Goal: Find specific page/section: Find specific page/section

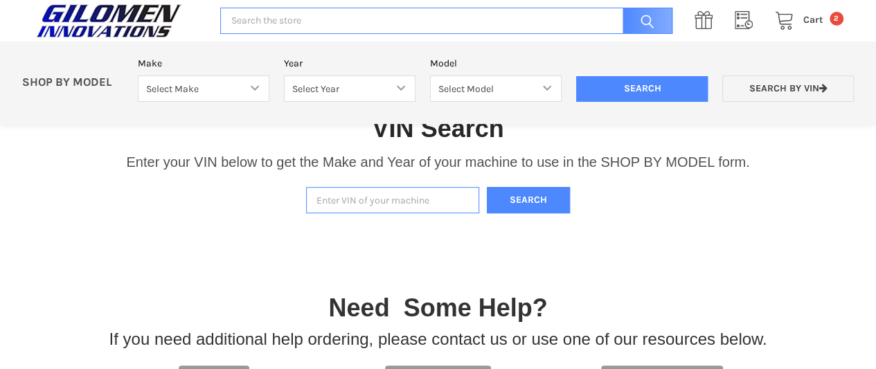
click at [355, 199] on input "Enter VIN of your machine" at bounding box center [392, 200] width 173 height 27
type input "3nsgvw991rm406432"
click at [487, 187] on button "Search" at bounding box center [528, 200] width 83 height 27
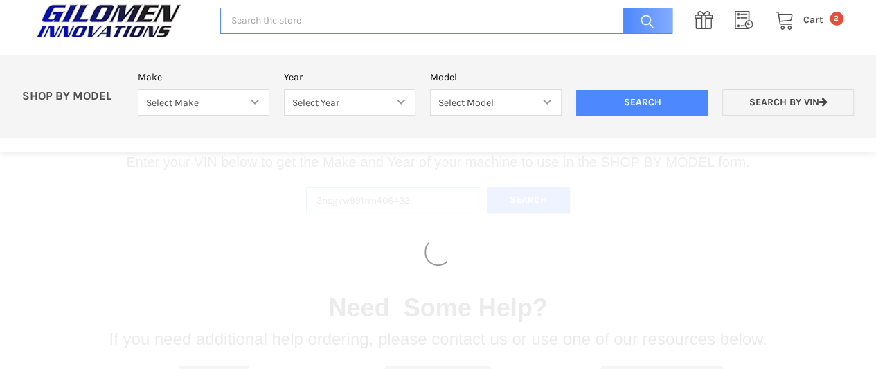
select select "606"
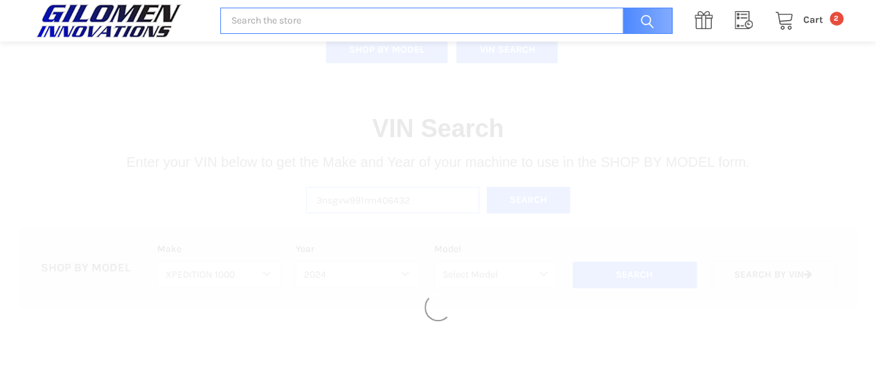
select select "607"
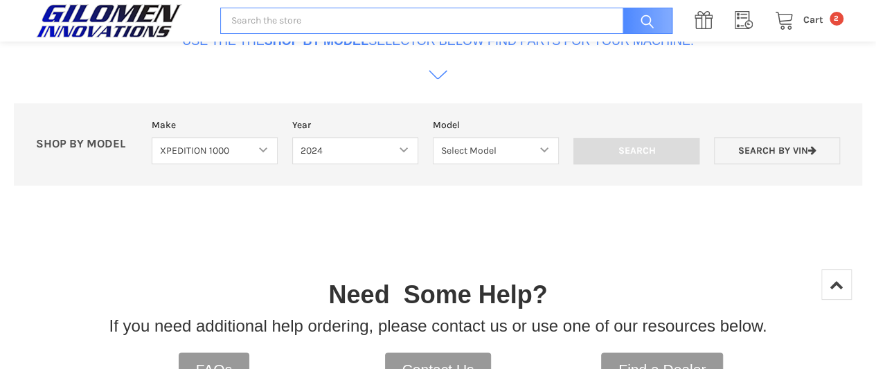
scroll to position [757, 0]
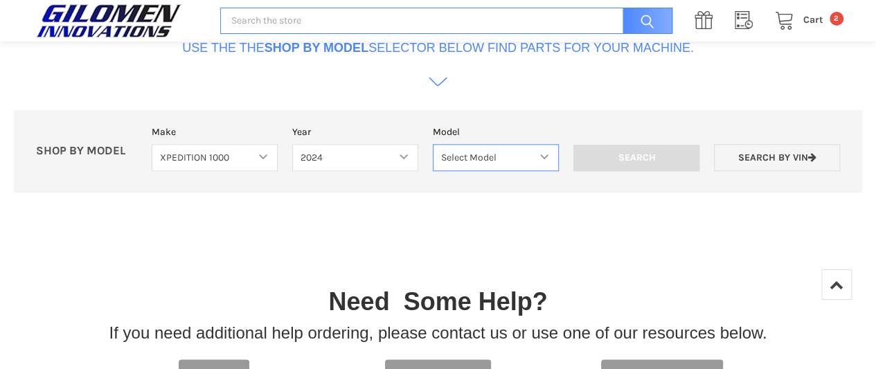
click at [540, 154] on select "Select Model XPEDITION 1000 2 AND 5 PASSENGER MODELS XPEDITION 1000 NORTHSTAR 2…" at bounding box center [496, 157] width 126 height 27
select select "608"
click at [433, 144] on select "Select Model XPEDITION 1000 2 AND 5 PASSENGER MODELS XPEDITION 1000 NORTHSTAR 2…" at bounding box center [496, 157] width 126 height 27
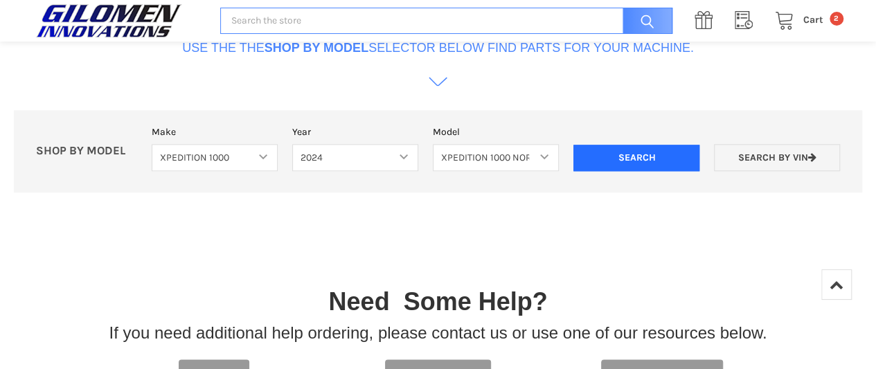
click at [590, 159] on input "Search" at bounding box center [637, 158] width 126 height 26
